Goal: Check status: Check status

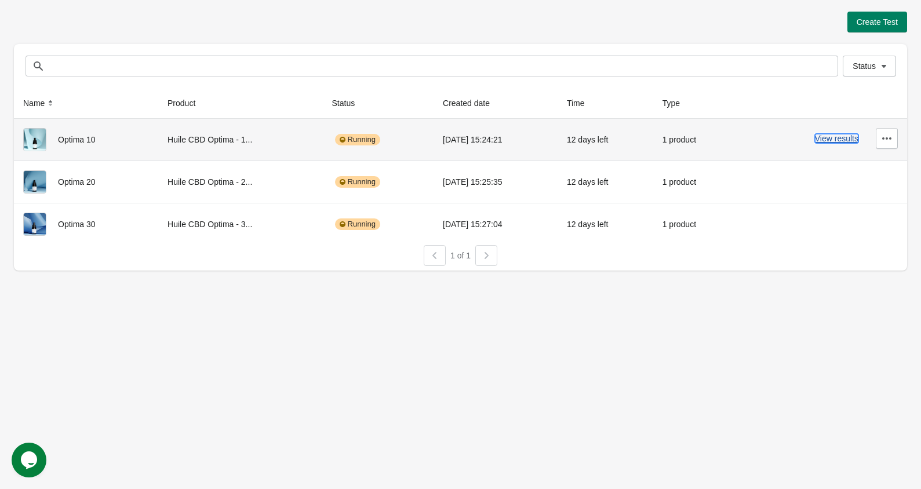
click at [832, 135] on button "View results" at bounding box center [836, 138] width 43 height 9
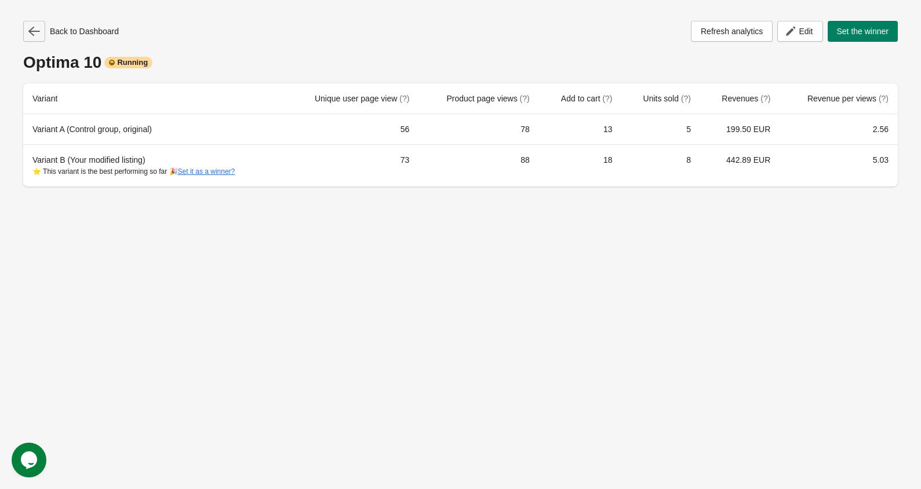
click at [36, 32] on icon "button" at bounding box center [34, 32] width 12 height 12
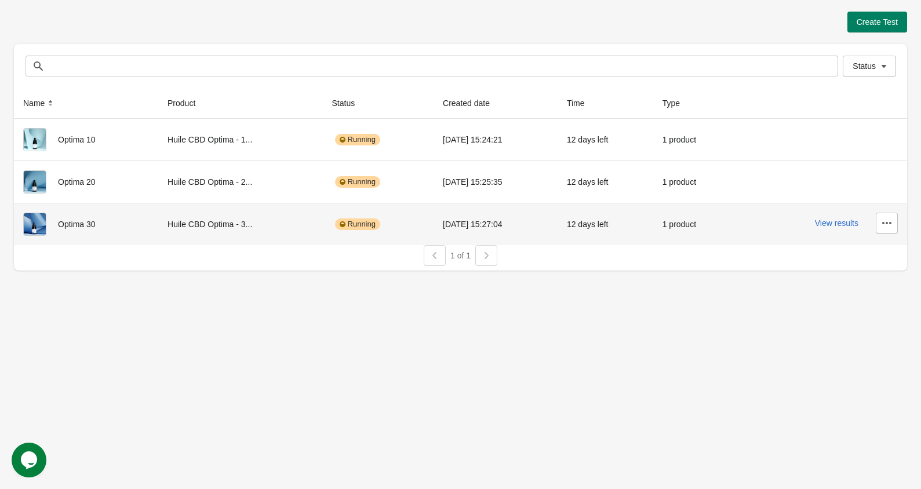
click at [852, 228] on div "View results" at bounding box center [822, 223] width 152 height 21
click at [852, 223] on button "View results" at bounding box center [836, 223] width 43 height 9
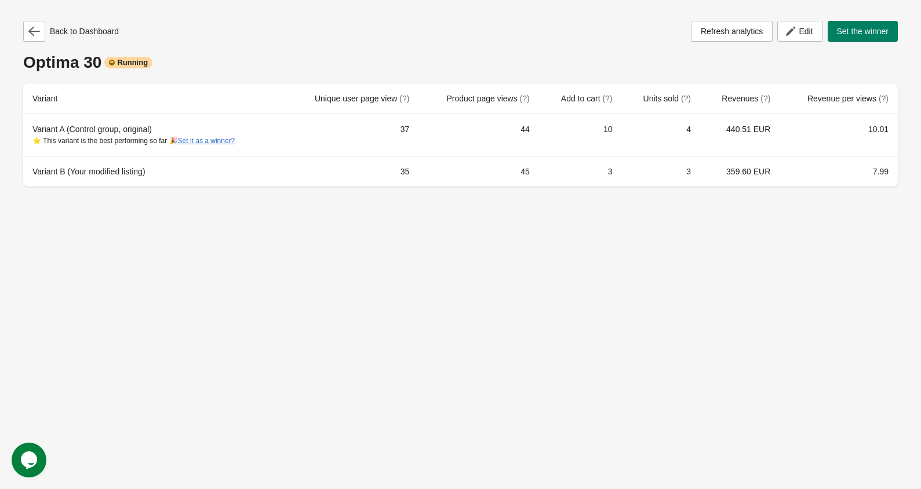
click at [52, 34] on div "Back to Dashboard" at bounding box center [71, 31] width 96 height 21
click at [25, 34] on button "button" at bounding box center [34, 31] width 22 height 21
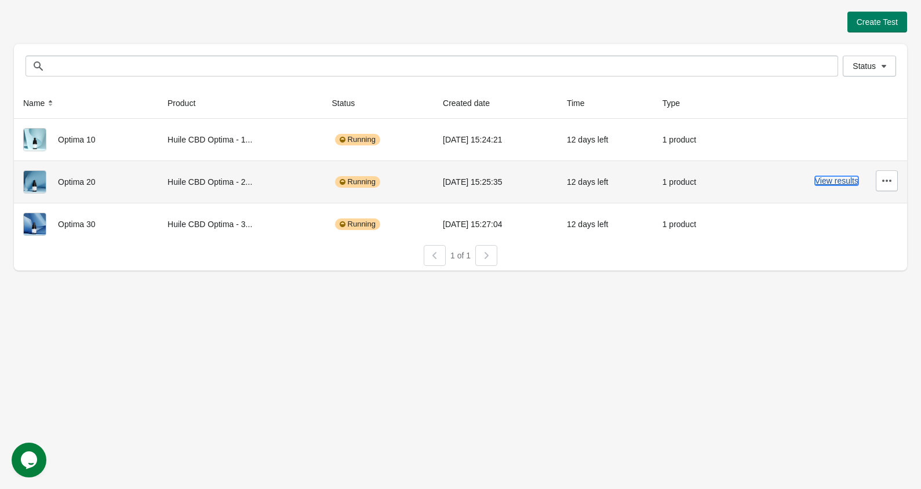
click at [830, 185] on button "View results" at bounding box center [836, 180] width 43 height 9
